Goal: Task Accomplishment & Management: Manage account settings

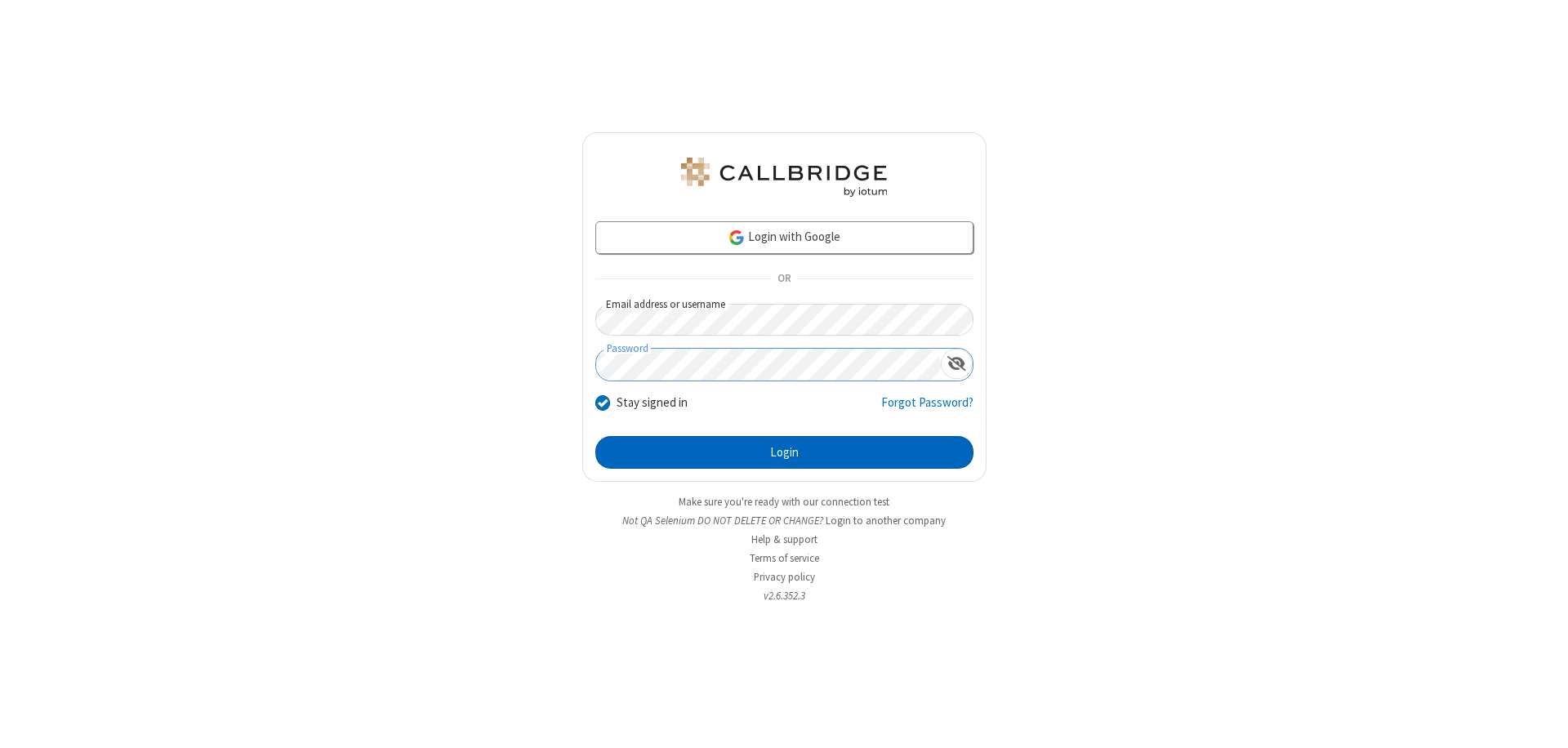
click at [784, 452] on button "Login" at bounding box center [784, 451] width 378 height 32
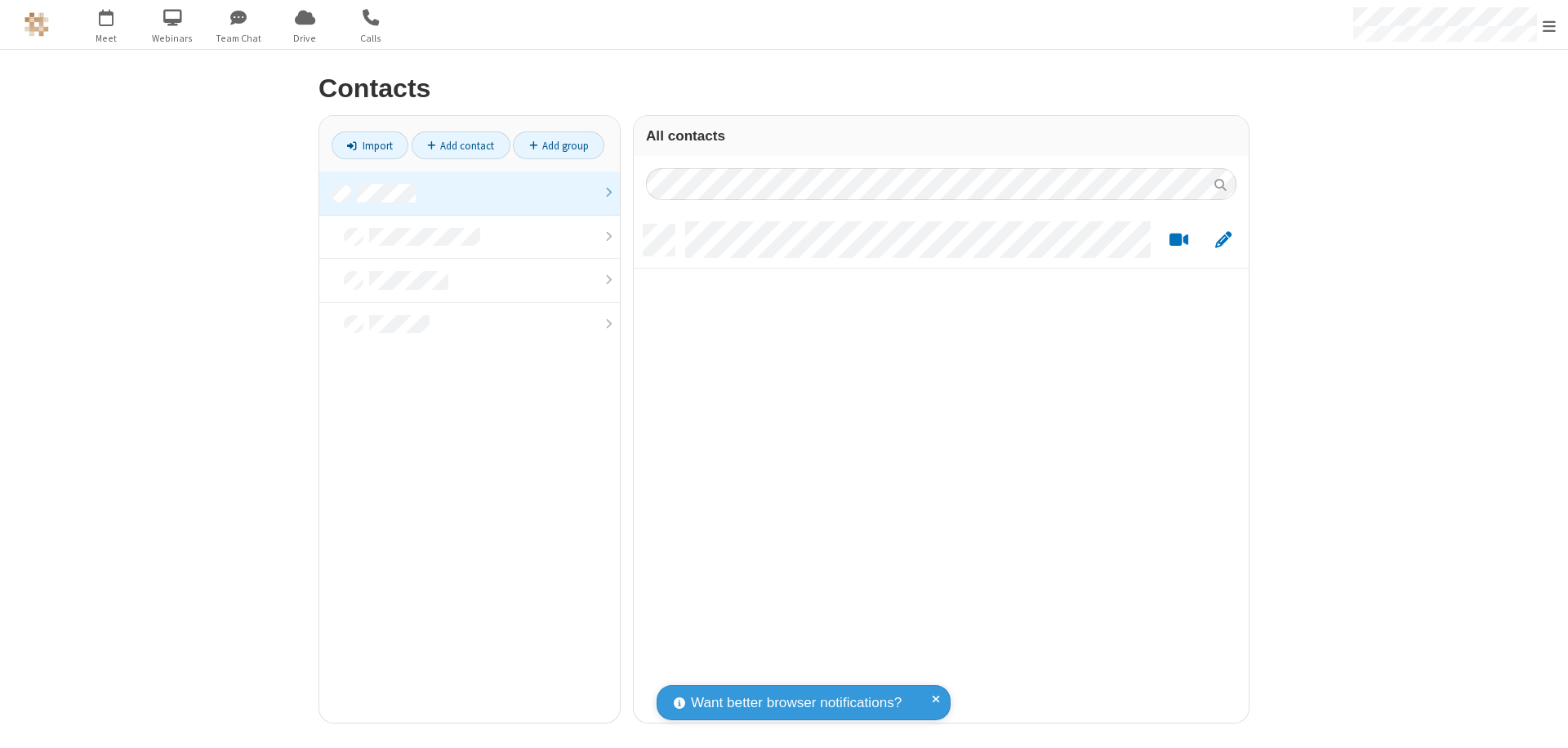
scroll to position [498, 602]
click at [469, 193] on link at bounding box center [469, 193] width 301 height 44
click at [370, 145] on link "Import" at bounding box center [369, 145] width 76 height 27
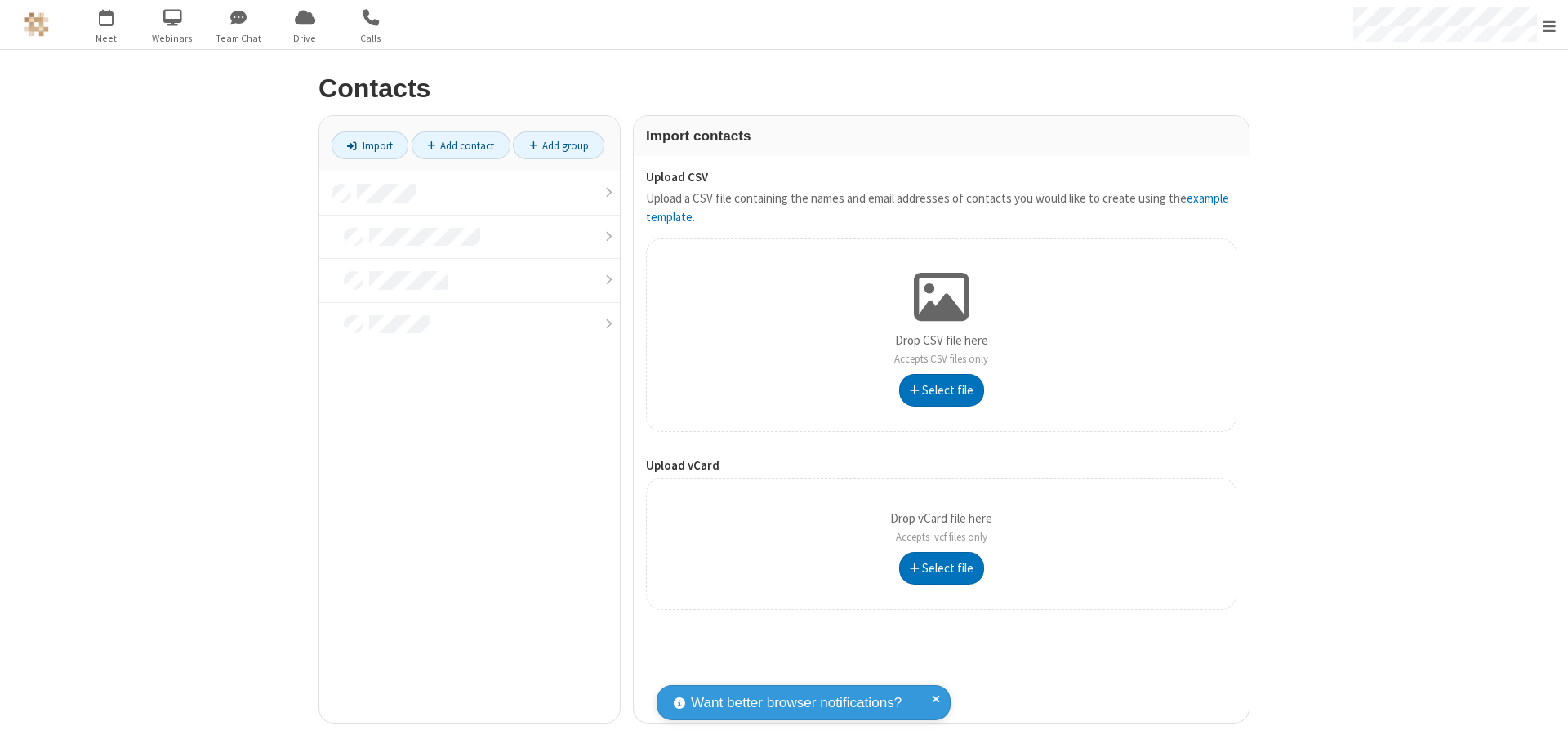
type input "C:\fakepath\address_book_contacts.csv"
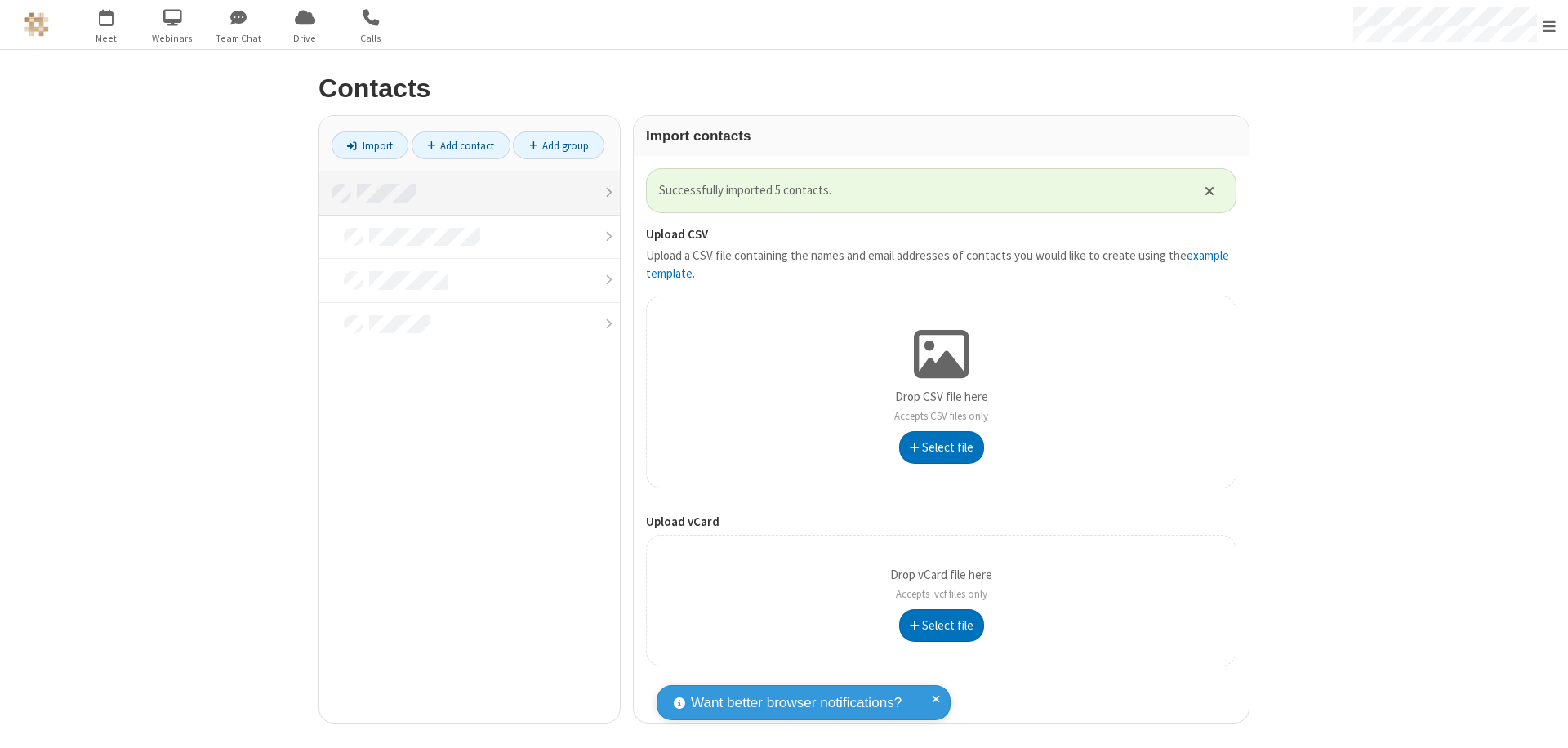
click at [469, 193] on link at bounding box center [469, 193] width 301 height 44
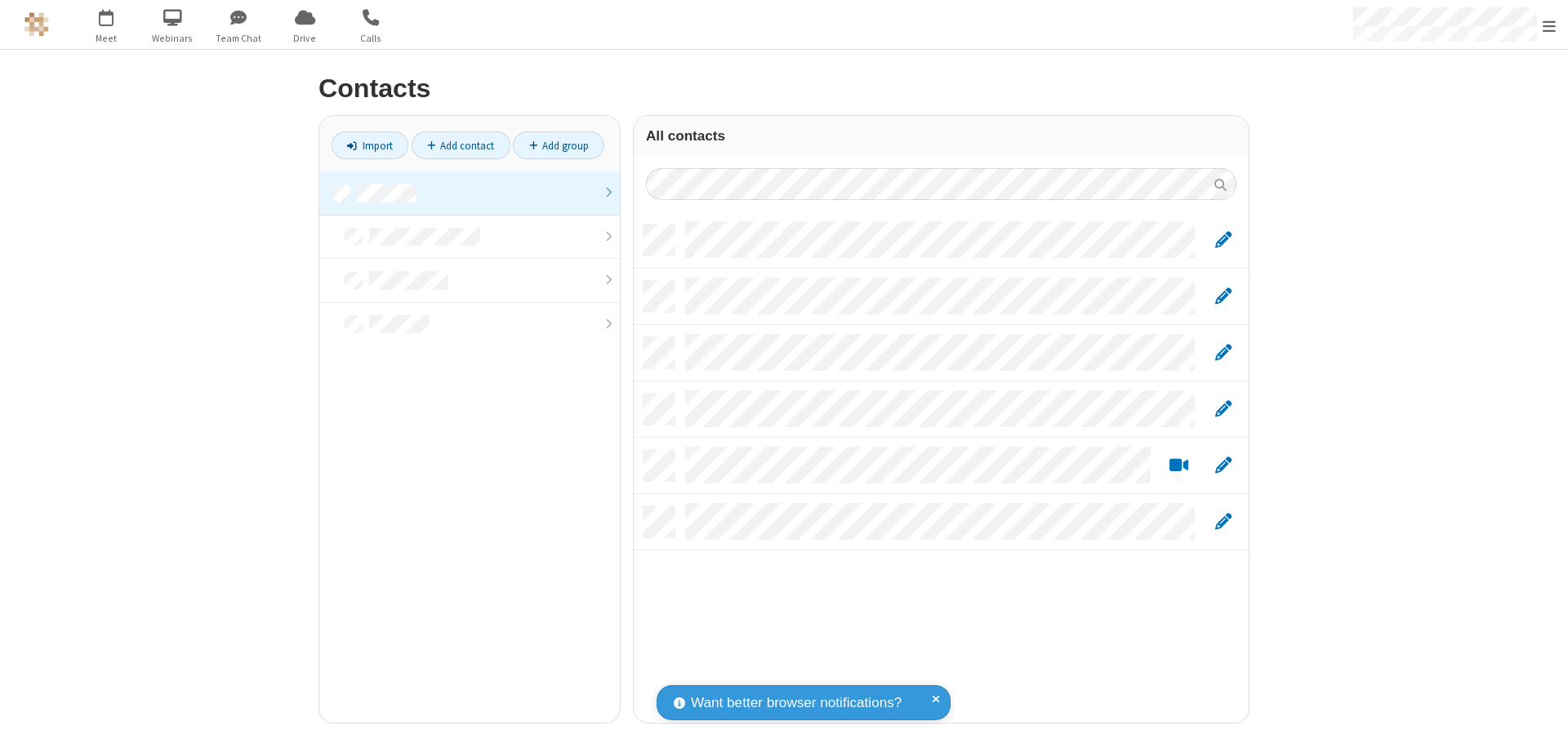
scroll to position [498, 602]
